Goal: Task Accomplishment & Management: Manage account settings

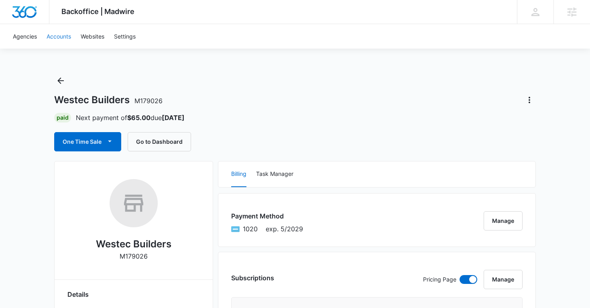
click at [63, 36] on link "Accounts" at bounding box center [59, 36] width 34 height 24
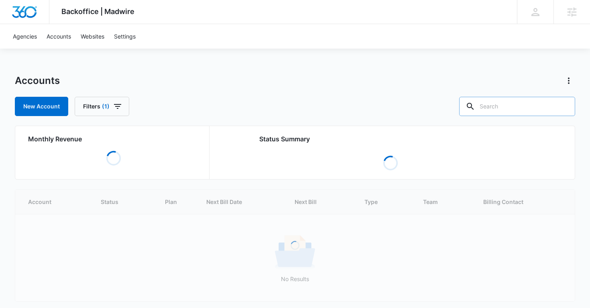
click at [525, 109] on input "text" at bounding box center [517, 106] width 116 height 19
paste input "M311492"
type input "M311492"
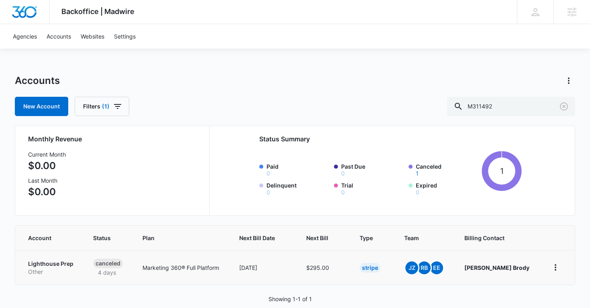
click at [54, 264] on p "Lighthouse Prep" at bounding box center [51, 264] width 46 height 8
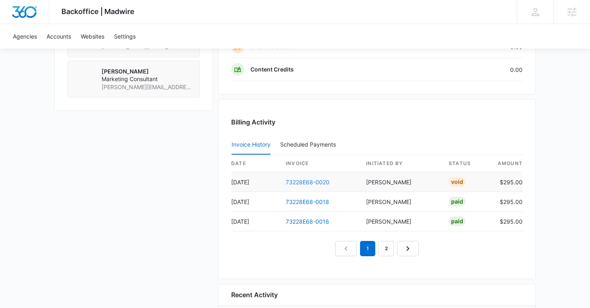
scroll to position [686, 0]
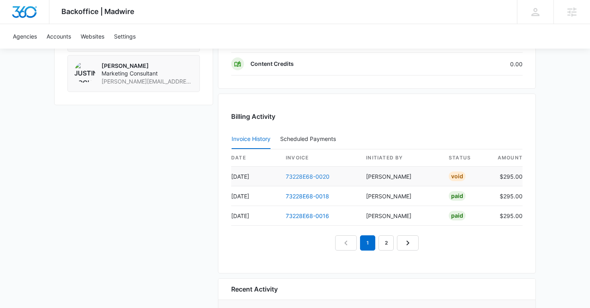
click at [293, 174] on link "73228E68-0020" at bounding box center [308, 176] width 44 height 7
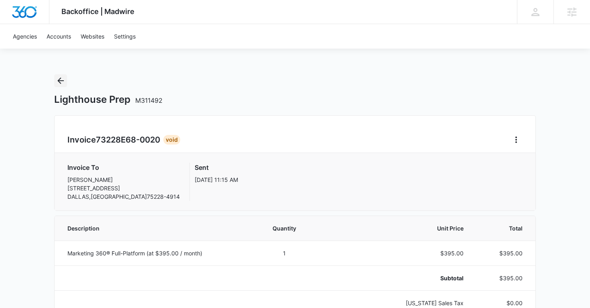
click at [59, 82] on icon "Back" at bounding box center [61, 81] width 10 height 10
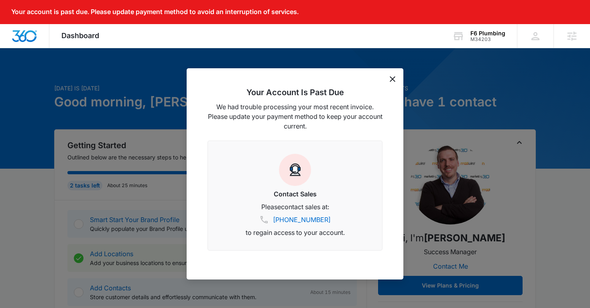
click at [389, 80] on icon "dismiss this dialog" at bounding box center [392, 79] width 6 height 6
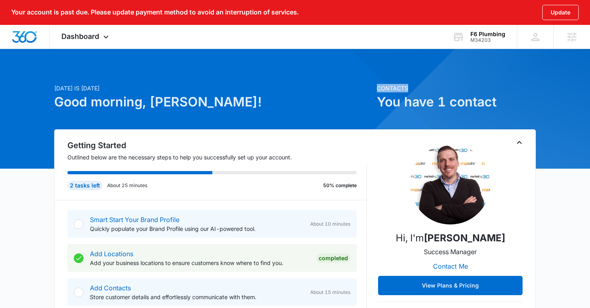
click at [94, 43] on div "Dashboard Apps Reputation Websites Forms CRM Email Social Shop Payments POS Con…" at bounding box center [85, 37] width 73 height 24
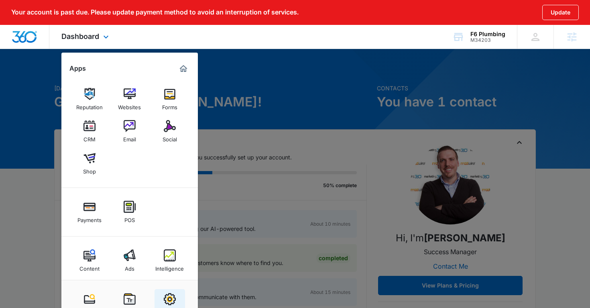
click at [168, 300] on img at bounding box center [170, 299] width 12 height 12
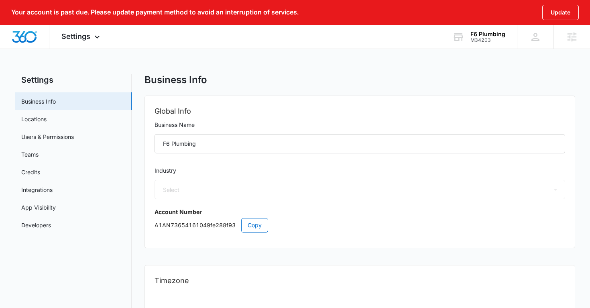
select select "8"
select select "US"
select select "America/[GEOGRAPHIC_DATA]"
click at [63, 140] on link "Users & Permissions" at bounding box center [47, 136] width 53 height 8
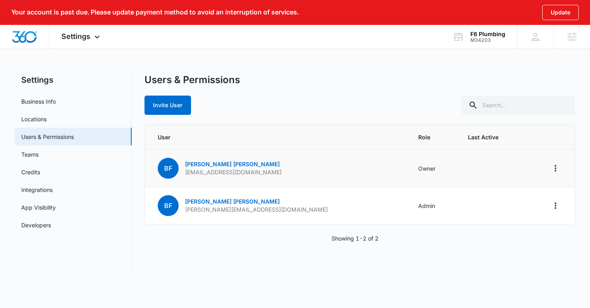
click at [218, 173] on p "AP@F6PLUMBING.COM" at bounding box center [233, 172] width 97 height 8
click at [240, 112] on div "Invite User" at bounding box center [359, 104] width 431 height 19
click at [266, 59] on div "Your account is past due. Please update payment method to avoid an interruption…" at bounding box center [295, 142] width 590 height 284
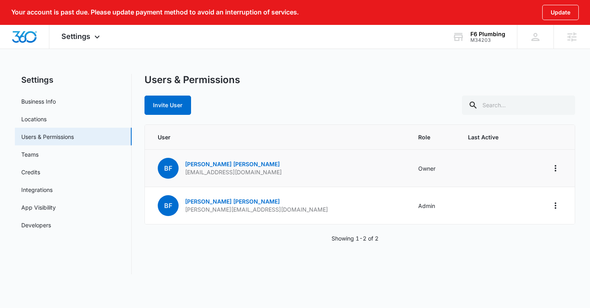
click at [228, 172] on p "AP@F6PLUMBING.COM" at bounding box center [233, 172] width 97 height 8
click at [228, 211] on p "brittney@f6plumbing.com" at bounding box center [256, 209] width 143 height 8
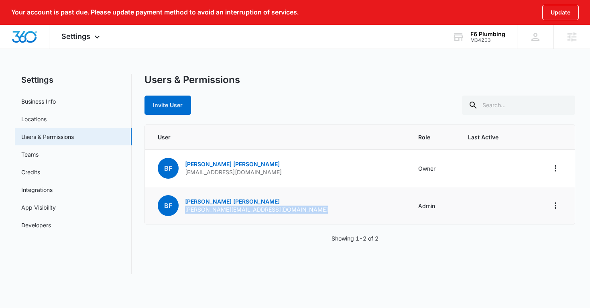
click at [228, 211] on p "brittney@f6plumbing.com" at bounding box center [256, 209] width 143 height 8
click at [231, 172] on p "AP@F6PLUMBING.COM" at bounding box center [233, 172] width 97 height 8
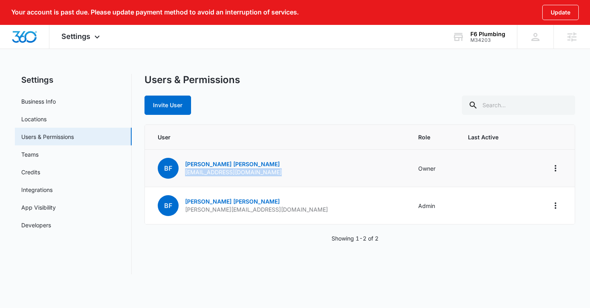
click at [231, 172] on p "AP@F6PLUMBING.COM" at bounding box center [233, 172] width 97 height 8
copy p "AP@F6PLUMBING.COM"
